Goal: Navigation & Orientation: Find specific page/section

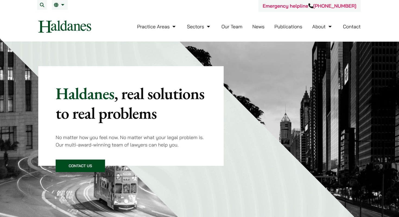
click at [231, 28] on link "Our Team" at bounding box center [232, 26] width 21 height 6
